Goal: Task Accomplishment & Management: Manage account settings

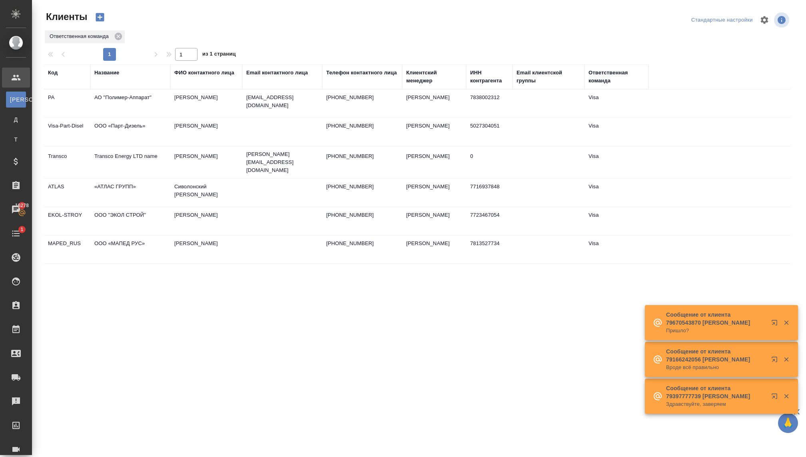
select select "RU"
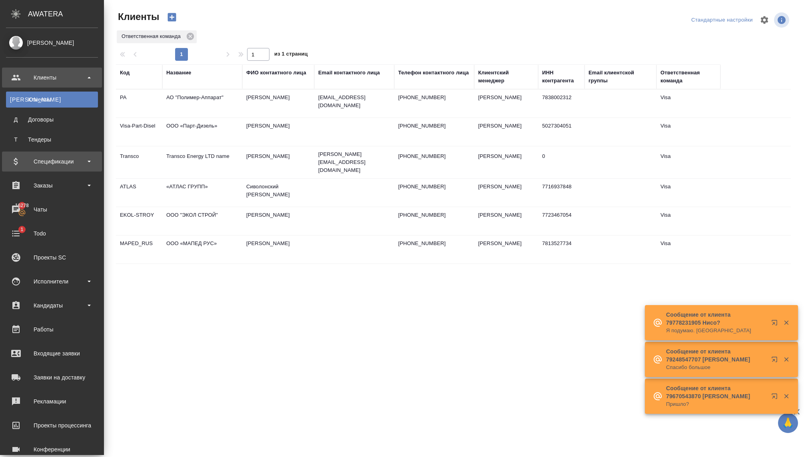
click at [38, 162] on div "Спецификации" at bounding box center [52, 162] width 92 height 12
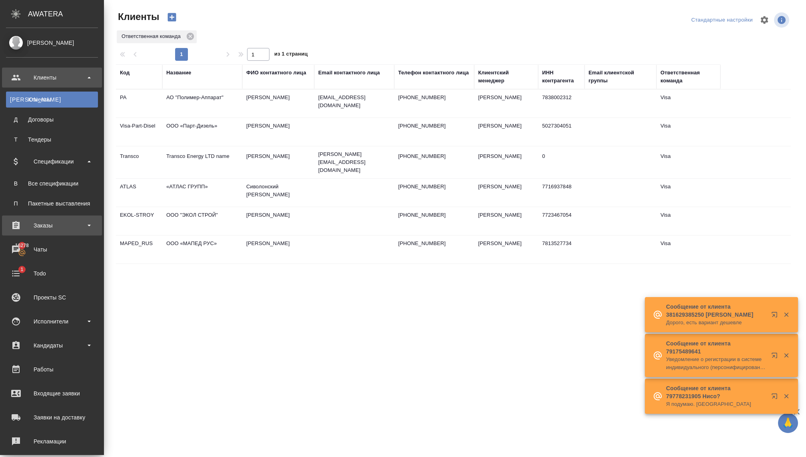
click at [40, 226] on div "Заказы" at bounding box center [52, 226] width 92 height 12
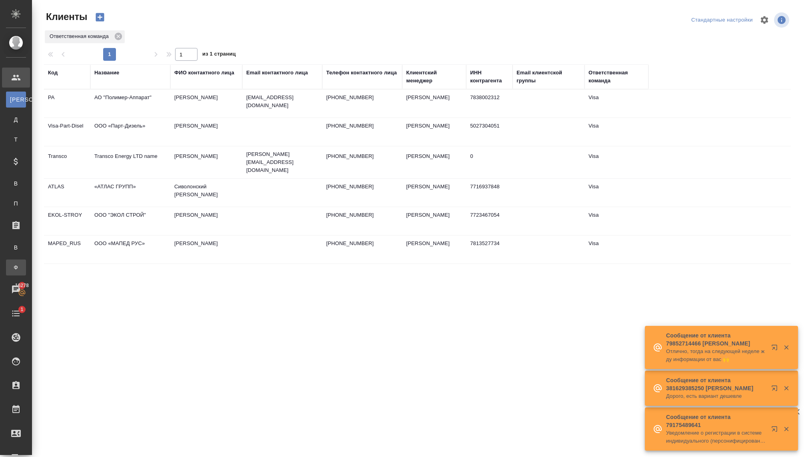
click at [12, 270] on div "Заказы физ. лиц" at bounding box center [6, 268] width 12 height 8
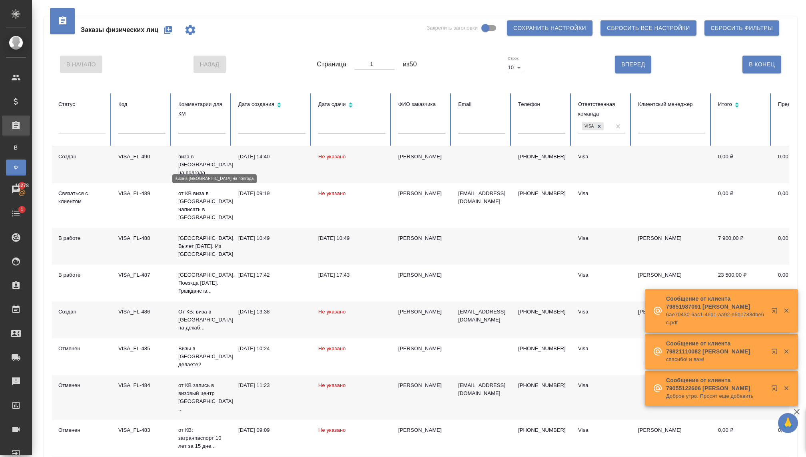
click at [203, 160] on p "виза в [GEOGRAPHIC_DATA] на полгода" at bounding box center [201, 165] width 47 height 24
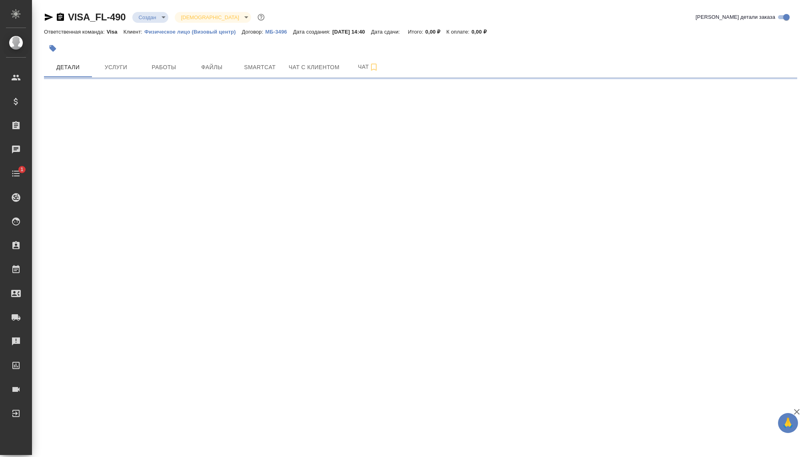
select select "RU"
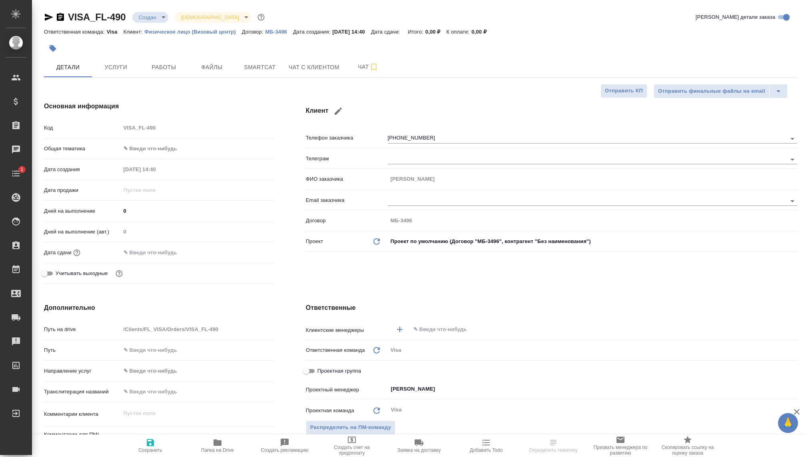
type textarea "x"
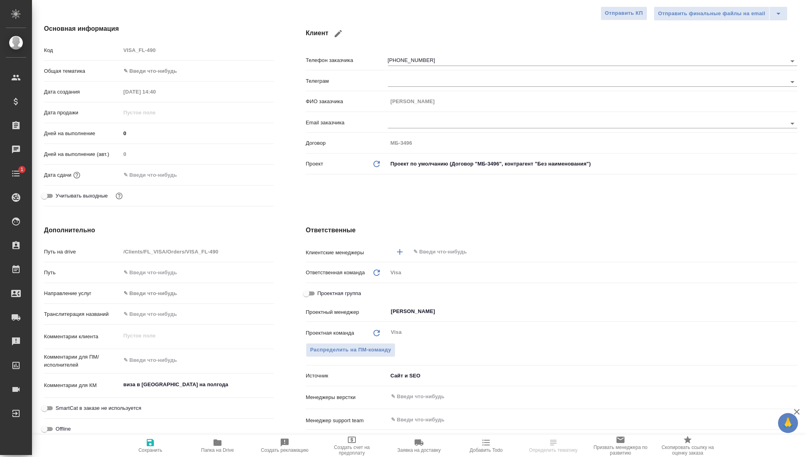
type textarea "x"
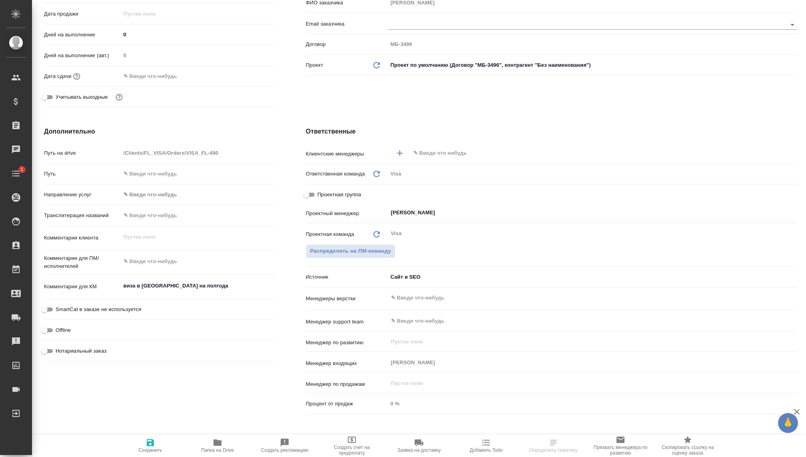
scroll to position [178, 0]
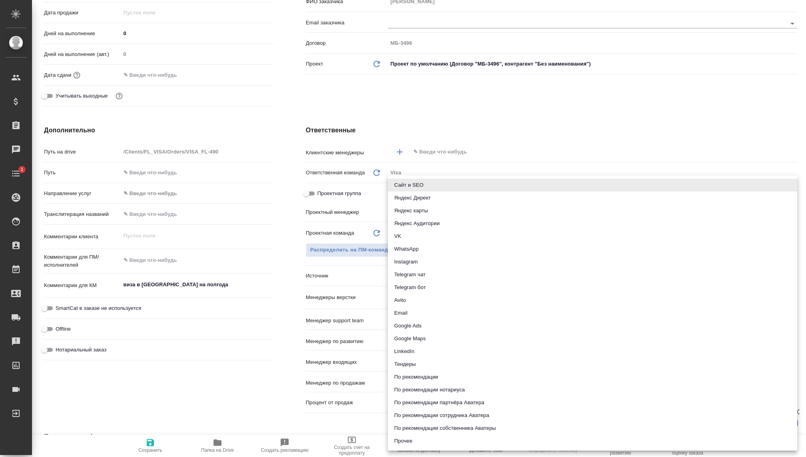
click at [394, 278] on body "🙏 .cls-1 fill:#fff; AWATERA Kovaleva Ekaterina Клиенты Спецификации Заказы Чаты…" at bounding box center [403, 228] width 806 height 457
click at [495, 112] on div at bounding box center [403, 228] width 806 height 457
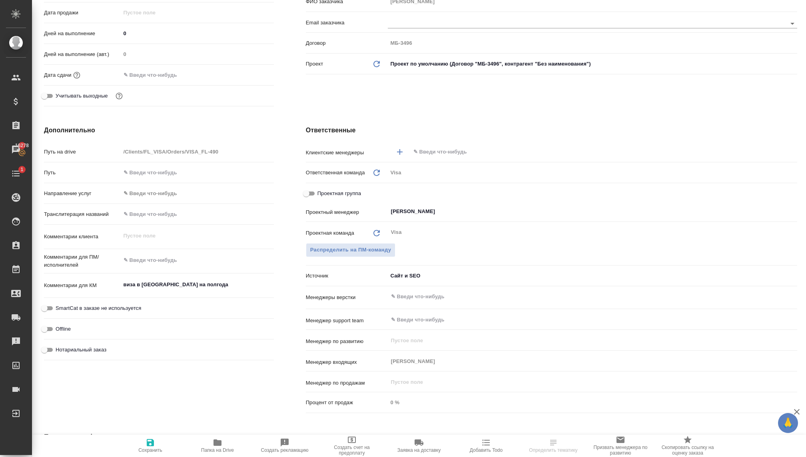
type textarea "x"
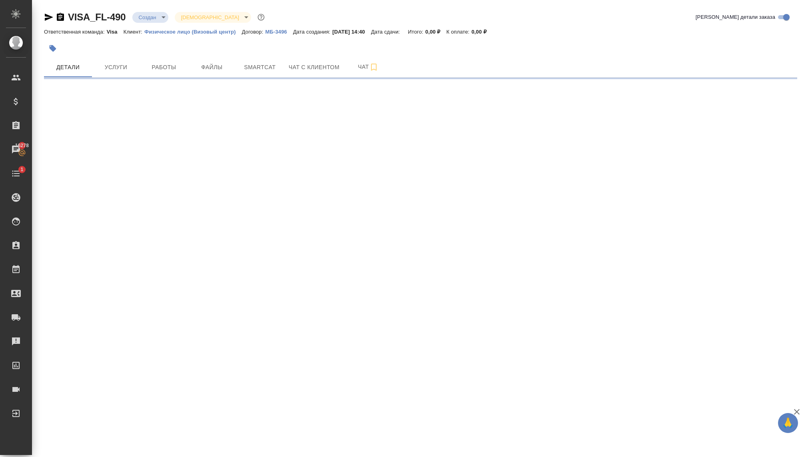
select select "RU"
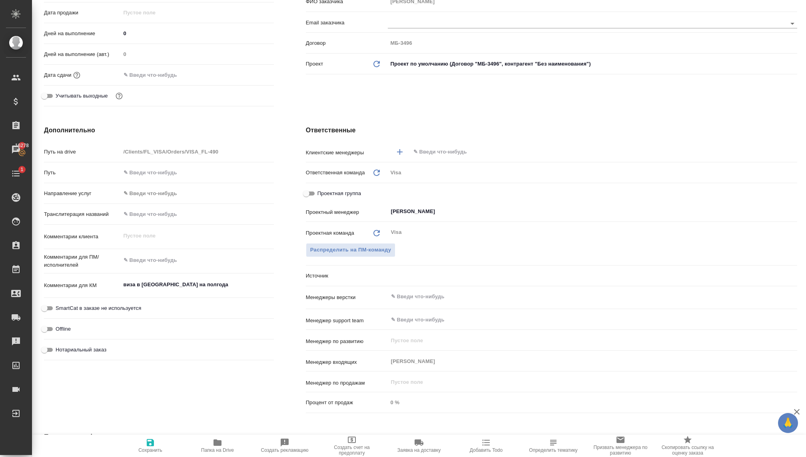
type textarea "x"
